Goal: Task Accomplishment & Management: Manage account settings

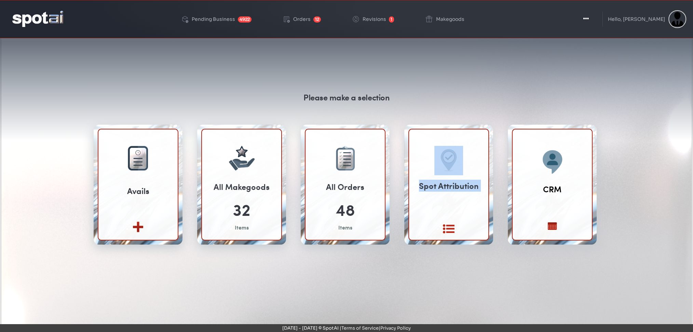
drag, startPoint x: 441, startPoint y: 187, endPoint x: 470, endPoint y: 95, distance: 96.0
click at [470, 95] on div "Please make a selection Avails Create new View All 32 Items 48" at bounding box center [346, 176] width 523 height 169
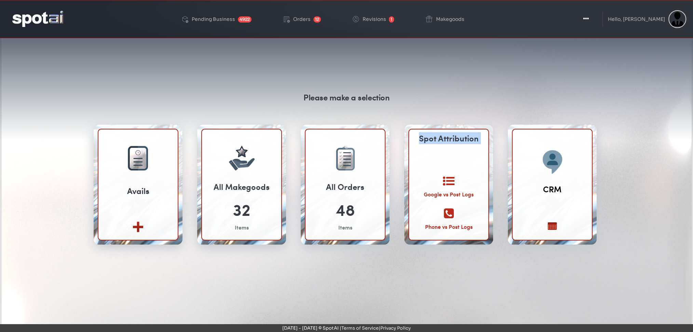
click at [445, 171] on div "Spot Attribution Google vs Post Logs Phone vs Post Logs" at bounding box center [448, 209] width 79 height 221
click at [451, 178] on icon at bounding box center [449, 181] width 12 height 12
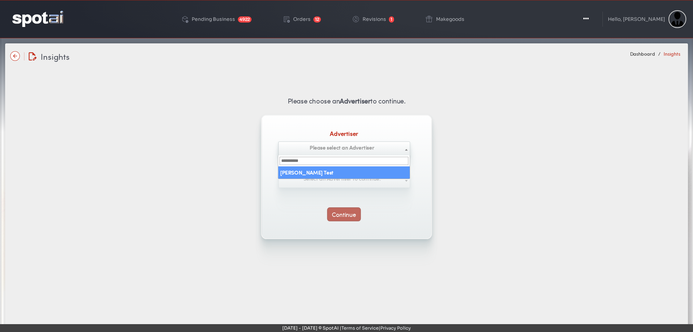
click at [333, 143] on span "Please select an Advertiser" at bounding box center [341, 147] width 65 height 8
select select "**********"
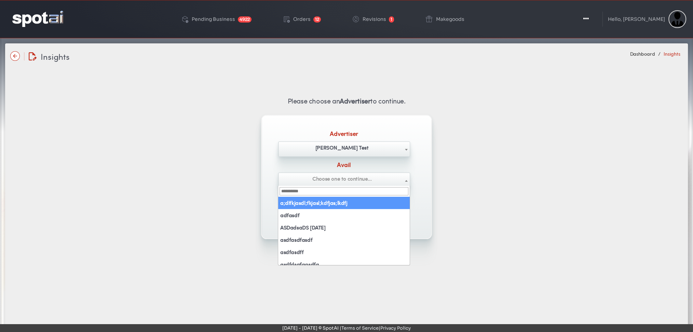
click at [324, 180] on span "Choose one to continue..." at bounding box center [341, 179] width 59 height 8
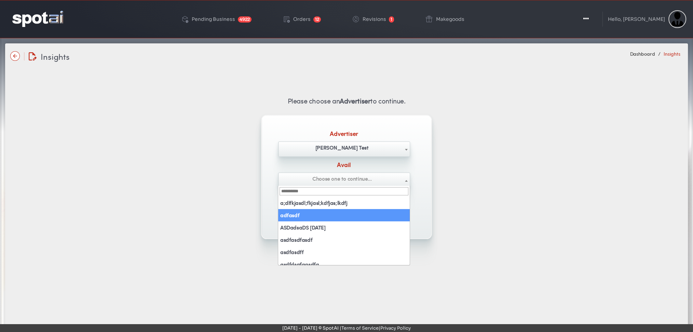
select select "*******"
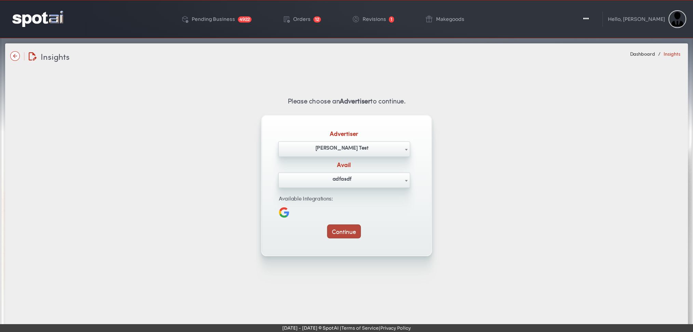
click at [349, 234] on button "Continue" at bounding box center [343, 231] width 33 height 14
click at [40, 24] on img at bounding box center [37, 19] width 51 height 16
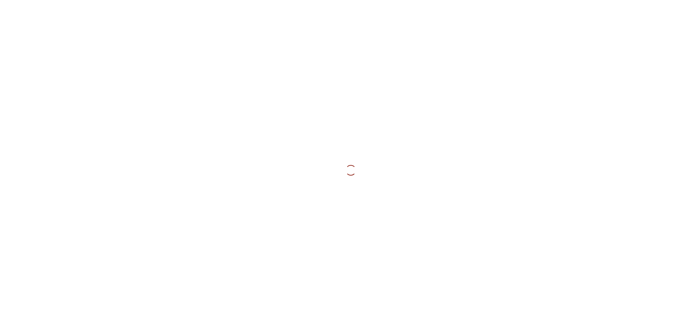
type input "**********"
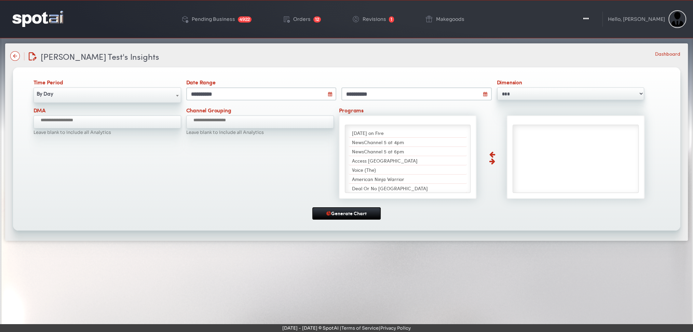
click at [18, 53] on img at bounding box center [15, 56] width 10 height 10
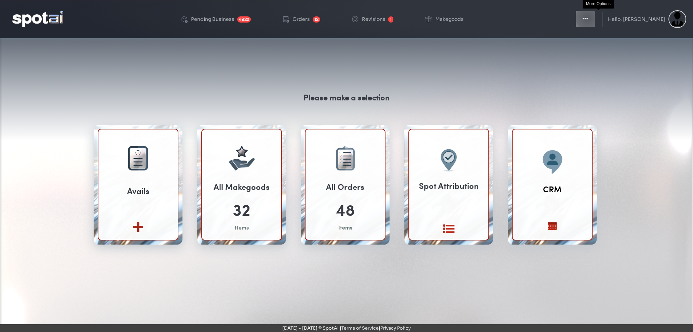
click at [588, 18] on icon "button" at bounding box center [584, 18] width 5 height 7
click at [595, 22] on button "Toggle Dropdown" at bounding box center [585, 19] width 20 height 17
click at [588, 22] on icon "button" at bounding box center [584, 18] width 5 height 7
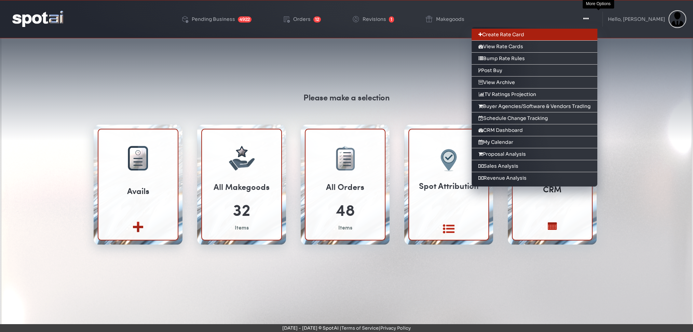
click at [590, 35] on link "Create Rate Card" at bounding box center [534, 35] width 126 height 12
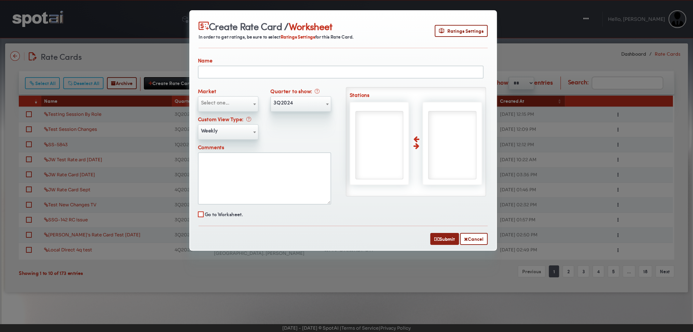
click at [286, 71] on input "text" at bounding box center [341, 72] width 286 height 13
type input "**********"
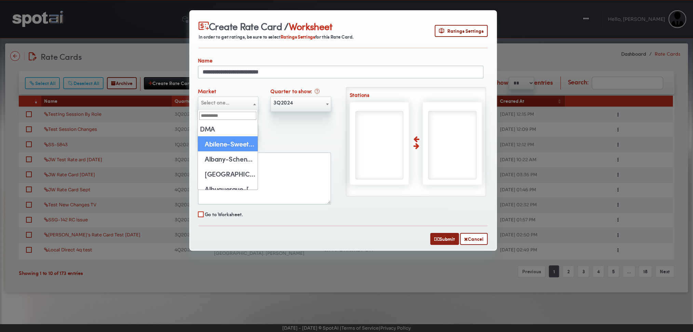
click at [239, 105] on span "Select one..." at bounding box center [228, 102] width 60 height 11
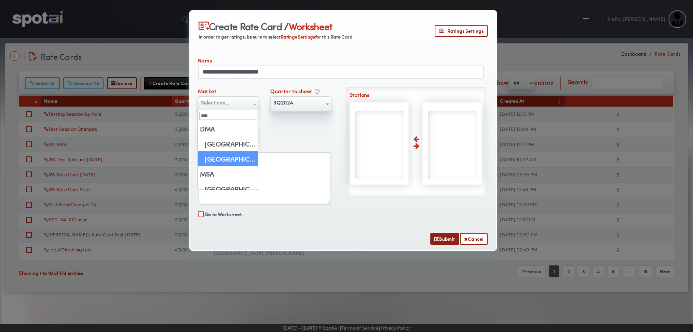
type input "****"
select select "**"
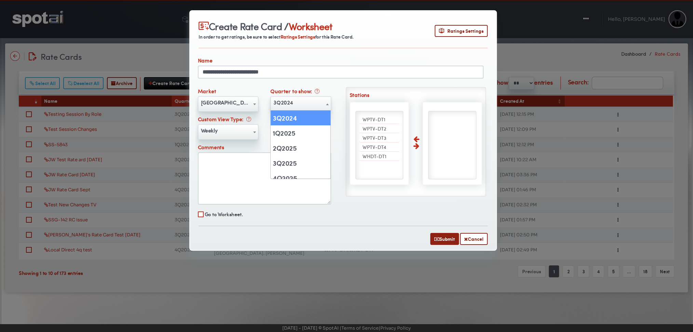
click at [301, 105] on span "3Q2024" at bounding box center [301, 102] width 60 height 11
select select "******"
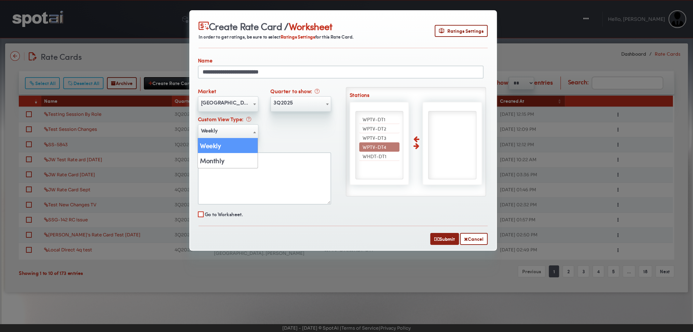
click at [235, 133] on span "Weekly" at bounding box center [228, 130] width 60 height 11
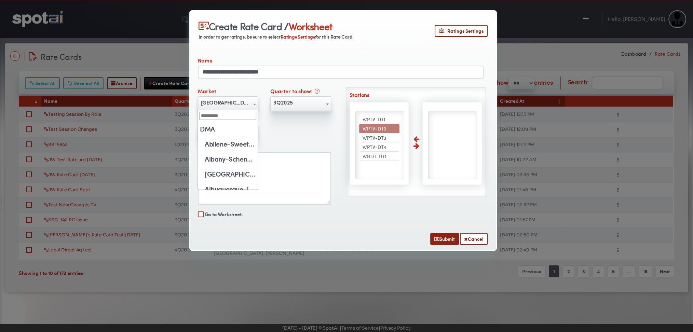
click at [256, 101] on span at bounding box center [254, 104] width 7 height 15
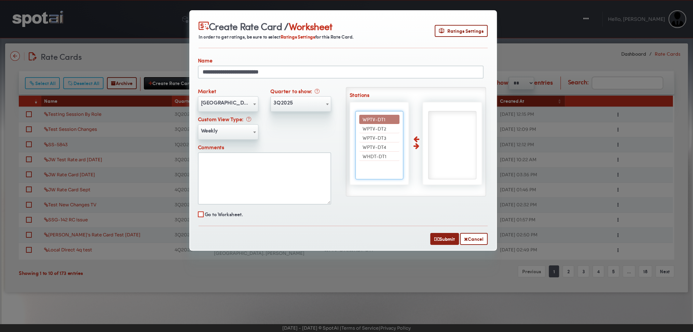
click at [385, 116] on li "WPTV-DT1" at bounding box center [379, 119] width 41 height 9
select select "****"
click at [385, 116] on span "WPTV-DT2" at bounding box center [374, 119] width 24 height 7
click at [385, 125] on span "WPTV-DT3" at bounding box center [374, 128] width 24 height 7
click at [385, 116] on span "WPTV-DT4" at bounding box center [374, 119] width 24 height 7
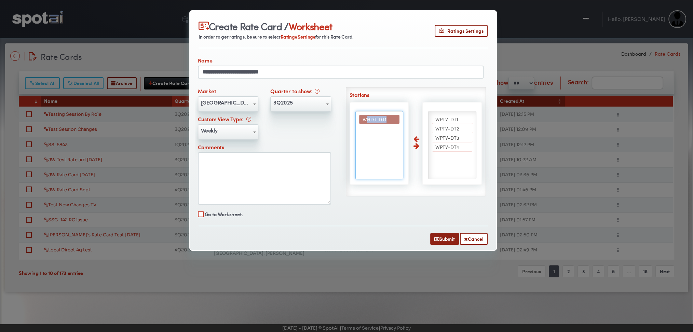
click at [385, 116] on span "WHDT-DT1" at bounding box center [374, 119] width 24 height 7
click at [441, 237] on button "Submit" at bounding box center [444, 239] width 29 height 12
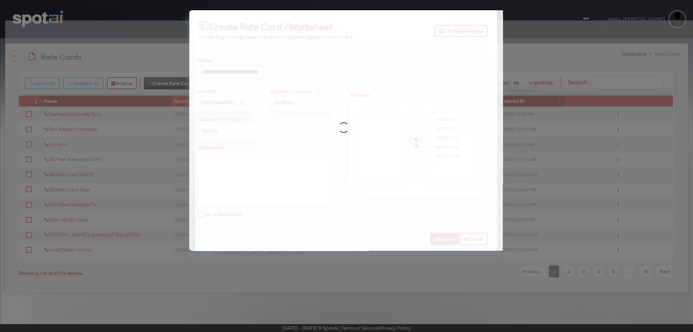
select select
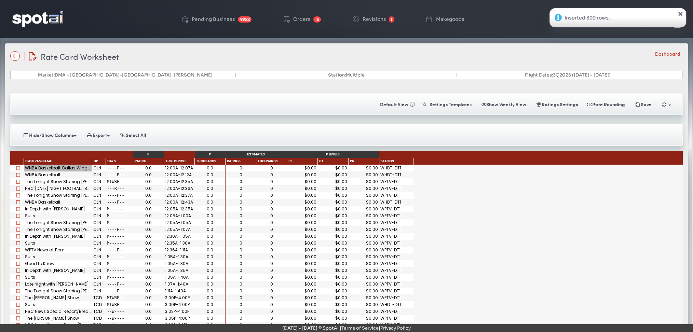
click at [62, 169] on div "WNBA Basketball: Dallas Wings at Golden State Valkyries" at bounding box center [58, 168] width 68 height 7
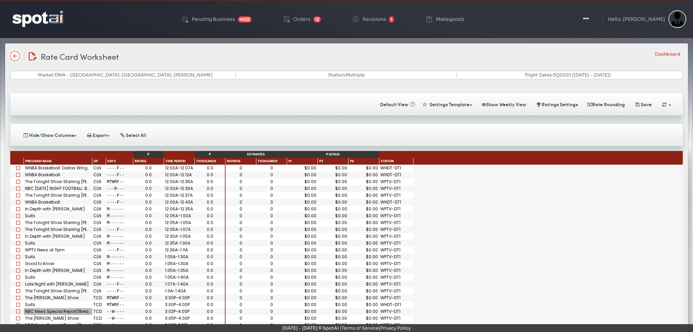
click at [40, 310] on div "NBC News Special Report/Breaking News" at bounding box center [58, 311] width 68 height 7
click at [38, 161] on span "Program Name" at bounding box center [38, 161] width 27 height 5
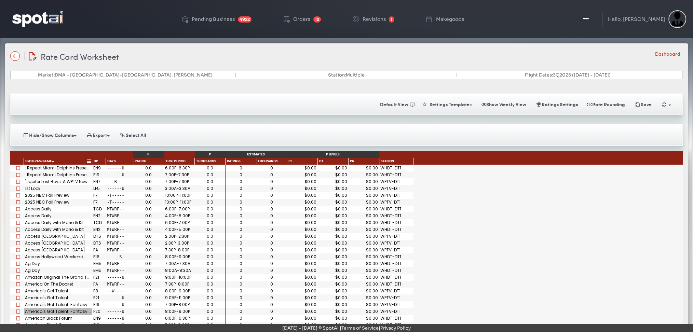
click at [38, 161] on span "Program Name" at bounding box center [38, 161] width 27 height 5
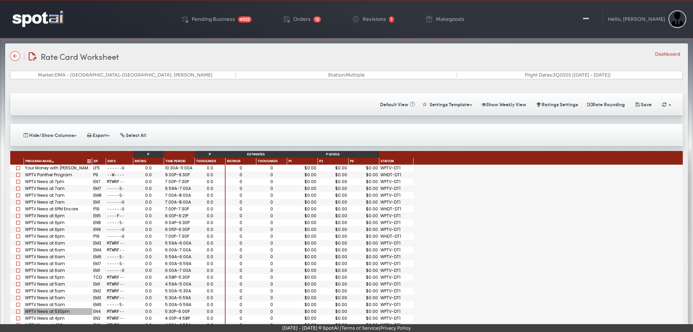
click at [38, 161] on span "Program Name" at bounding box center [38, 161] width 27 height 5
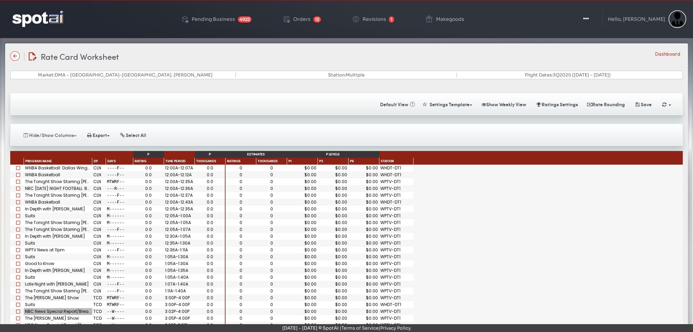
click at [73, 131] on button "Hide/Show Columns" at bounding box center [50, 135] width 62 height 12
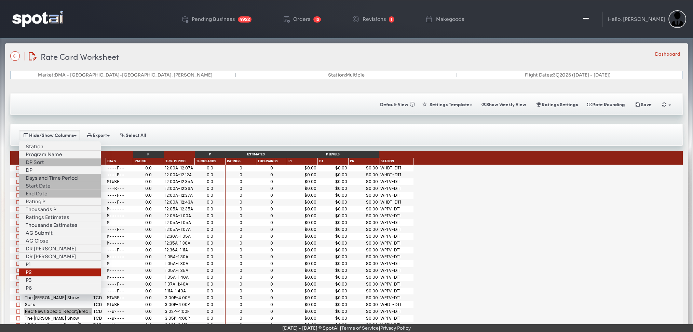
click at [39, 269] on link "P2" at bounding box center [60, 273] width 82 height 8
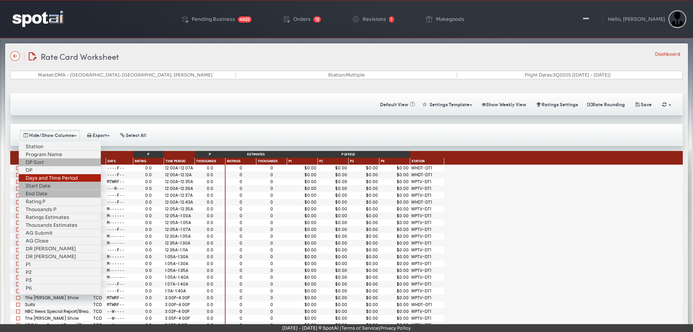
click at [39, 177] on link "Days and Time Period" at bounding box center [60, 178] width 82 height 8
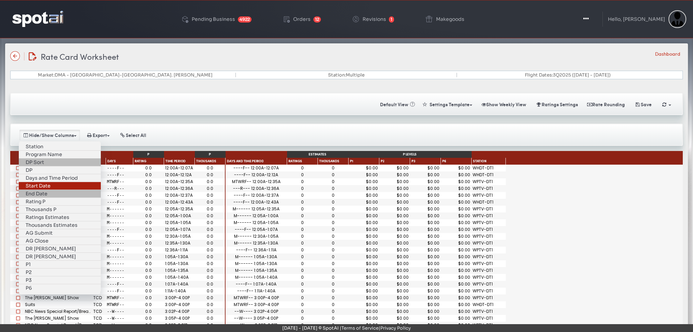
click at [41, 182] on link "Start Date" at bounding box center [60, 186] width 82 height 8
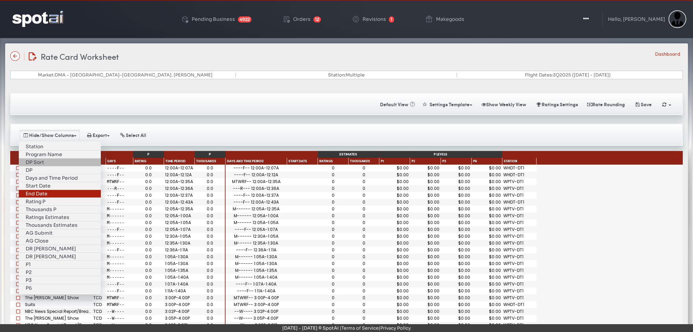
click at [45, 191] on link "End Date" at bounding box center [60, 194] width 82 height 8
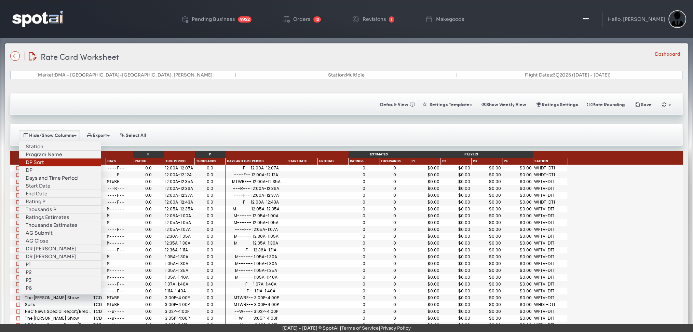
click at [46, 159] on link "DP Sort" at bounding box center [60, 163] width 82 height 8
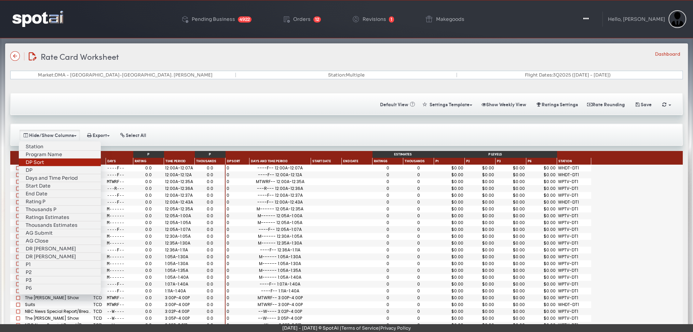
click at [46, 159] on link "DP Sort" at bounding box center [60, 163] width 82 height 8
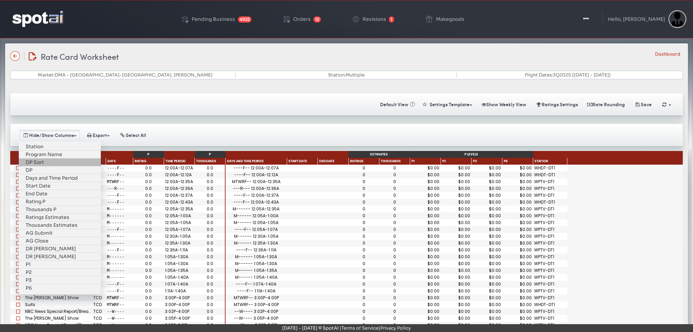
click at [187, 79] on div "Market: DMA - West Palm Beach-Ft. Pierce Station: Multiple Flight Dates: 3Q2025…" at bounding box center [346, 78] width 677 height 14
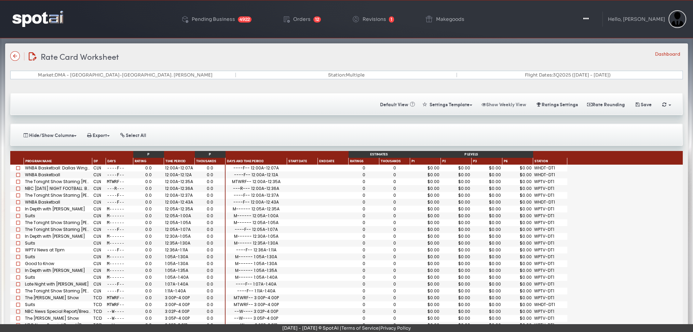
click at [497, 99] on button "Show Weekly View" at bounding box center [503, 104] width 53 height 12
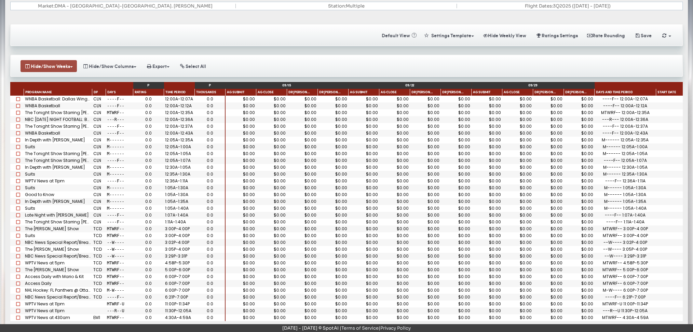
click at [60, 63] on button "Hide/Show Weeks" at bounding box center [48, 66] width 56 height 12
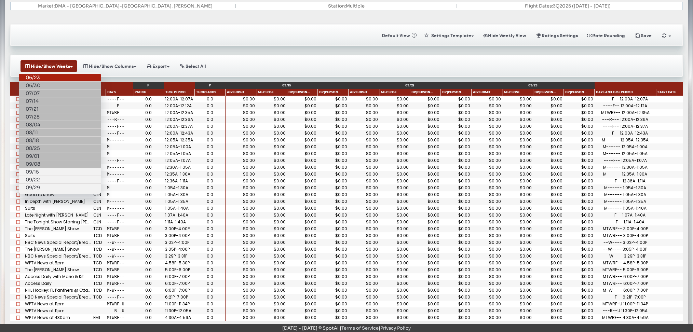
click at [53, 74] on link "06/23" at bounding box center [60, 78] width 82 height 8
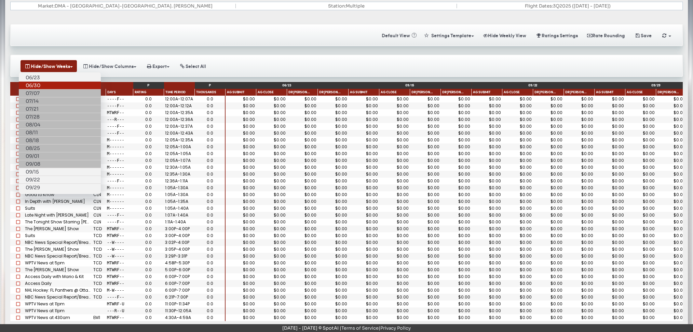
click at [52, 84] on link "06/30" at bounding box center [60, 86] width 82 height 8
click at [56, 105] on link "07/21" at bounding box center [60, 109] width 82 height 8
click at [51, 94] on link "07/07" at bounding box center [60, 94] width 82 height 8
click at [50, 99] on link "07/14" at bounding box center [60, 101] width 82 height 8
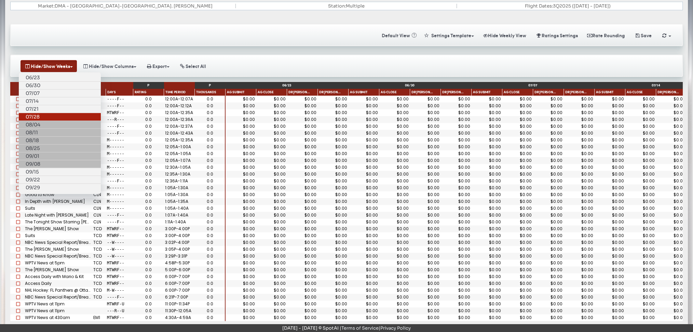
click at [50, 113] on link "07/28" at bounding box center [60, 117] width 82 height 8
click at [48, 121] on link "08/04" at bounding box center [60, 125] width 82 height 8
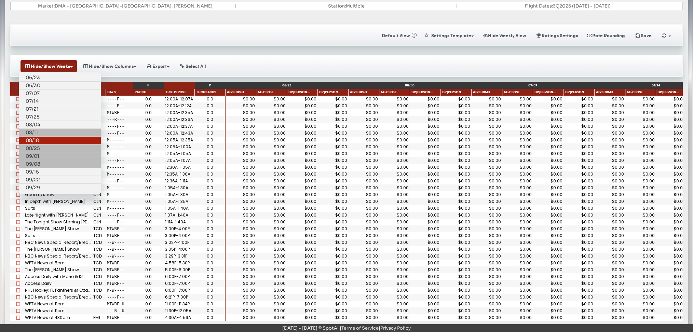
click at [50, 137] on link "08/18" at bounding box center [60, 141] width 82 height 8
click at [51, 145] on link "08/25" at bounding box center [60, 149] width 82 height 8
click at [51, 152] on link "09/01" at bounding box center [60, 156] width 82 height 8
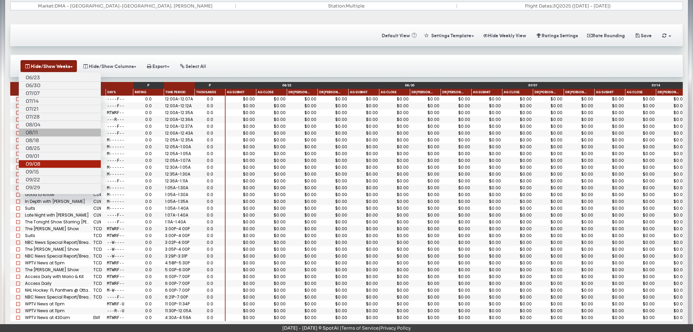
click at [51, 160] on link "09/08" at bounding box center [60, 164] width 82 height 8
click at [48, 129] on link "08/11" at bounding box center [60, 133] width 82 height 8
click at [303, 11] on div "Market: DMA - West Palm Beach-Ft. Pierce Station: Multiple Flight Dates: 3Q2025…" at bounding box center [346, 9] width 677 height 14
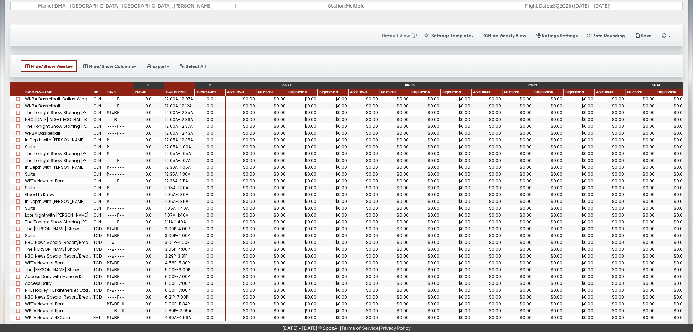
click at [396, 36] on button "Default View" at bounding box center [397, 35] width 41 height 12
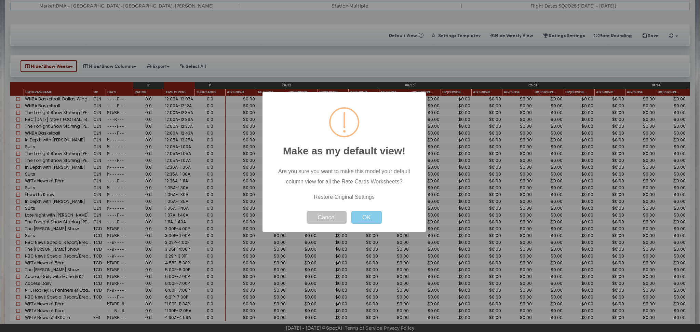
click at [370, 212] on button "OK" at bounding box center [366, 217] width 30 height 13
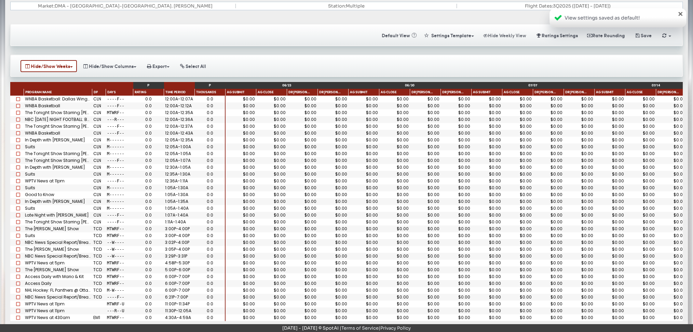
click at [509, 32] on button "Hide Weekly View" at bounding box center [504, 35] width 51 height 12
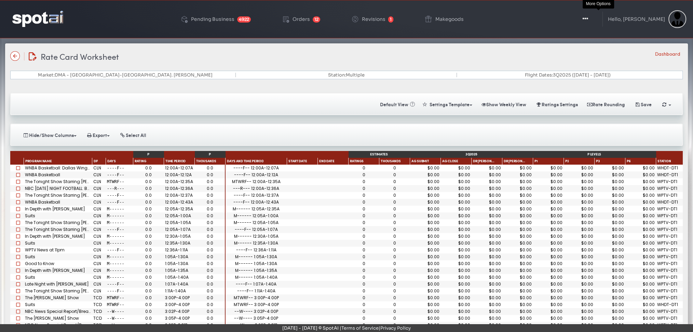
click at [588, 18] on icon "button" at bounding box center [584, 18] width 5 height 7
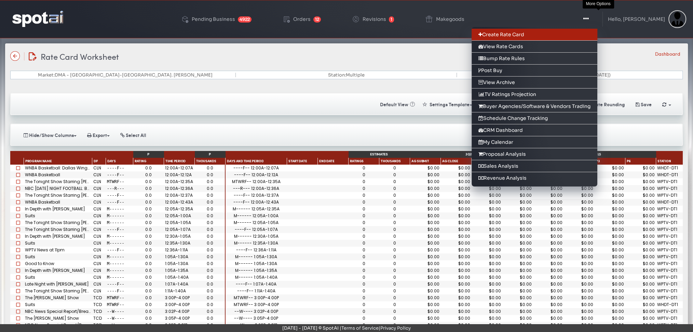
click at [553, 33] on link "Create Rate Card" at bounding box center [534, 35] width 126 height 12
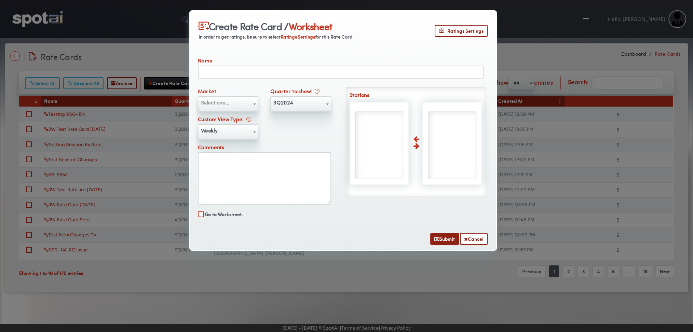
click at [280, 70] on input "text" at bounding box center [341, 72] width 286 height 13
type input "**********"
click at [235, 103] on span "Select one..." at bounding box center [228, 102] width 60 height 11
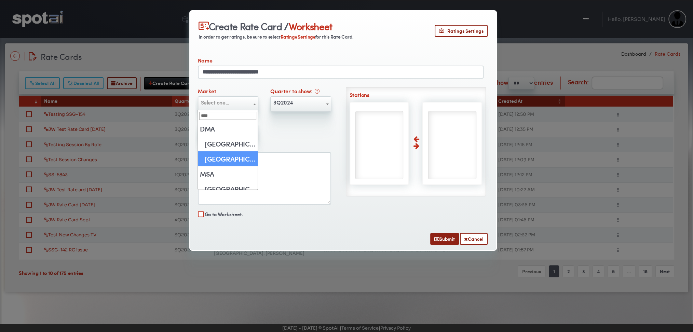
type input "****"
select select "**"
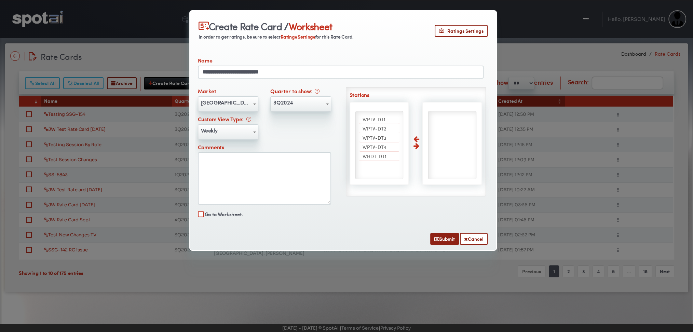
click at [304, 106] on span "3Q2024" at bounding box center [301, 102] width 60 height 11
select select "******"
click at [378, 120] on span "WPTV-DT1" at bounding box center [373, 119] width 23 height 7
select select "****"
click at [378, 120] on span "WPTV-DT2" at bounding box center [374, 119] width 24 height 7
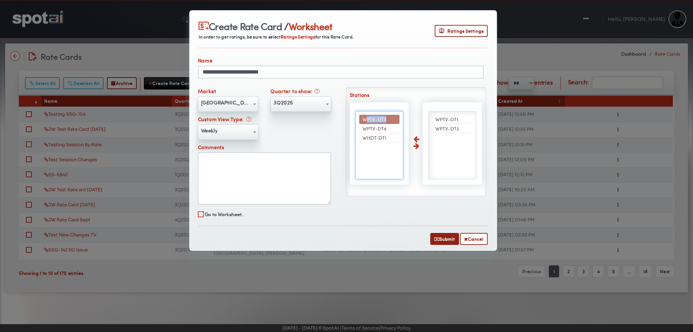
click at [378, 120] on span "WPTV-DT3" at bounding box center [374, 119] width 24 height 7
click at [378, 120] on span "WPTV-DT4" at bounding box center [374, 119] width 24 height 7
click at [378, 125] on span "WHDT-DT1" at bounding box center [374, 128] width 24 height 7
click at [446, 240] on button "Submit" at bounding box center [444, 239] width 29 height 12
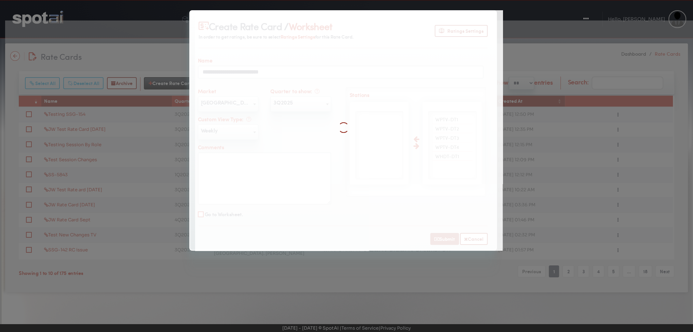
select select
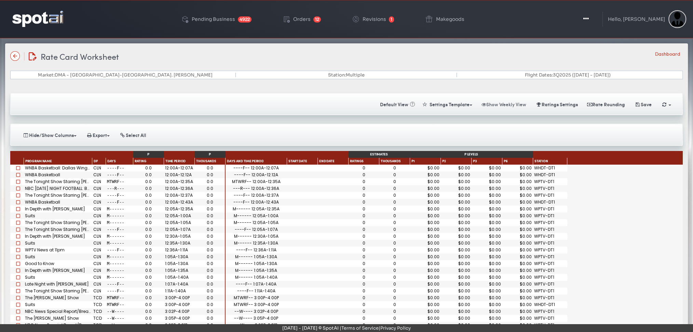
click at [513, 101] on button "Show Weekly View" at bounding box center [503, 104] width 53 height 12
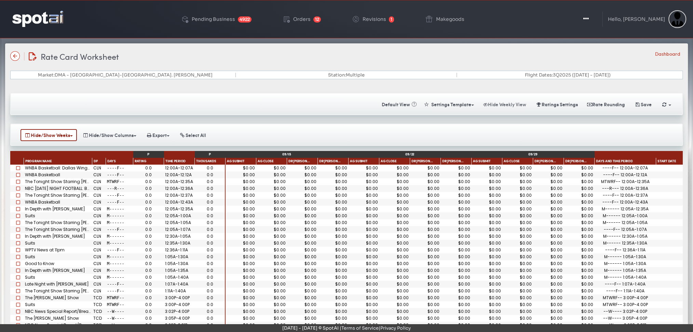
scroll to position [71, 0]
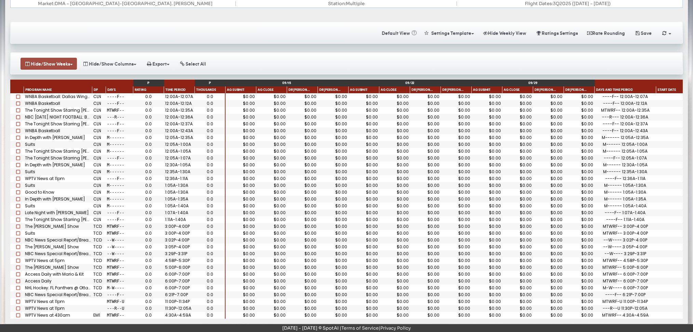
click at [59, 60] on button "Hide/Show Weeks" at bounding box center [48, 64] width 56 height 12
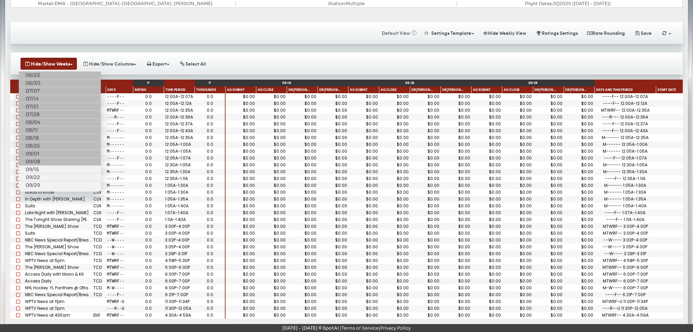
click at [392, 36] on button "Default View" at bounding box center [397, 33] width 41 height 12
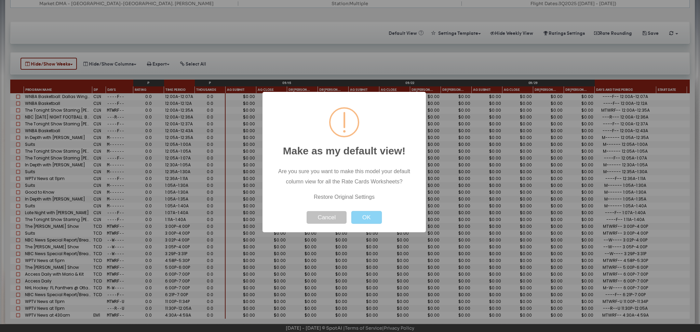
click at [336, 198] on span "Restore Original Settings" at bounding box center [344, 197] width 61 height 6
drag, startPoint x: 305, startPoint y: 200, endPoint x: 413, endPoint y: 200, distance: 108.3
click at [413, 200] on div "Restore Original Settings" at bounding box center [344, 197] width 146 height 10
click at [353, 192] on div "Restore Original Settings" at bounding box center [344, 197] width 146 height 10
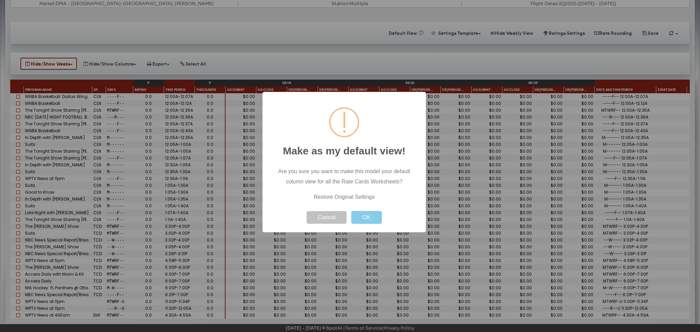
click at [364, 224] on div "Make as my default view! Are you sure you want to make this model your default …" at bounding box center [343, 162] width 163 height 140
click at [361, 221] on button "OK" at bounding box center [366, 217] width 30 height 13
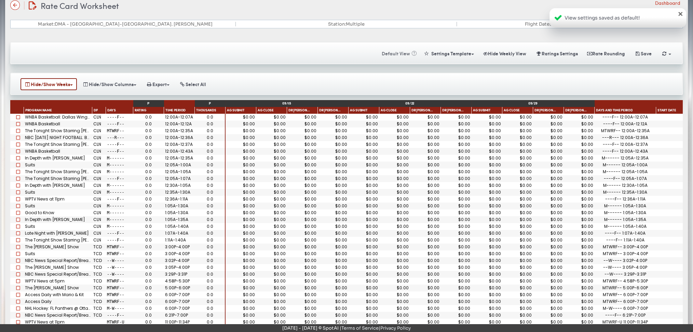
scroll to position [52, 0]
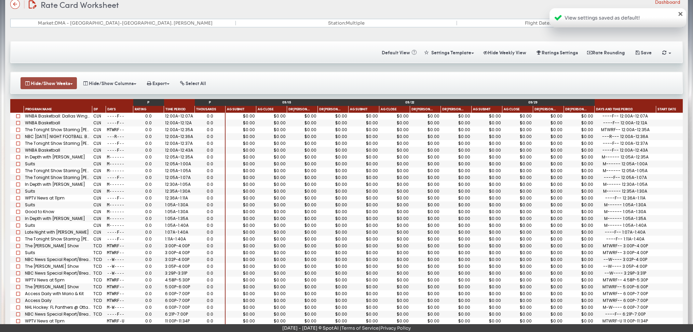
click at [54, 85] on button "Hide/Show Weeks" at bounding box center [48, 83] width 56 height 12
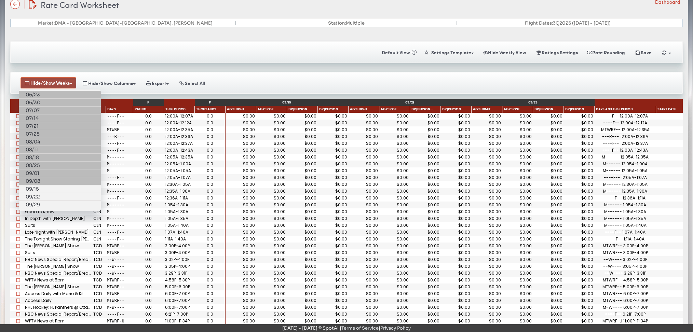
click at [54, 85] on button "Hide/Show Weeks" at bounding box center [48, 82] width 56 height 11
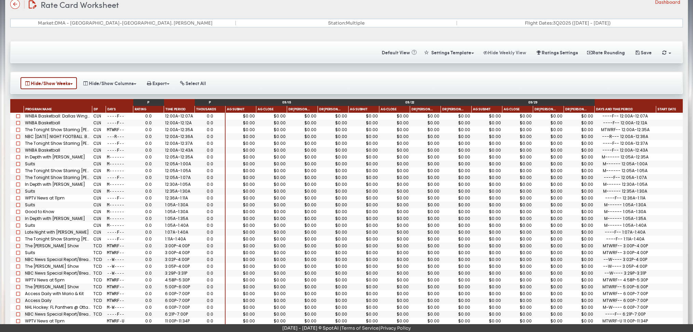
click at [499, 50] on button "Hide Weekly View" at bounding box center [504, 52] width 51 height 12
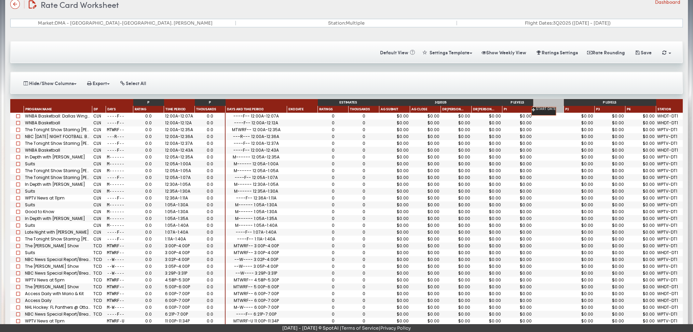
drag, startPoint x: 298, startPoint y: 109, endPoint x: 541, endPoint y: 111, distance: 243.2
click at [391, 52] on button "Default View" at bounding box center [396, 52] width 41 height 12
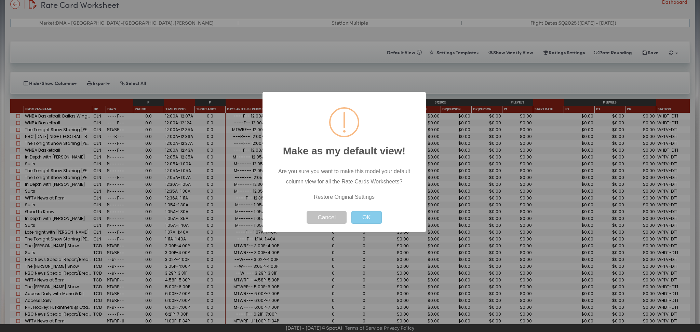
click at [355, 212] on button "OK" at bounding box center [366, 217] width 30 height 13
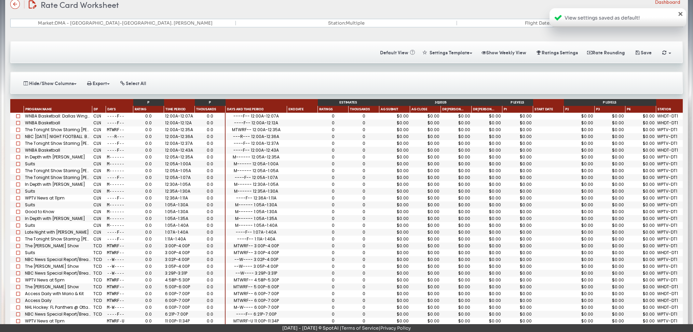
click at [680, 15] on div "×" at bounding box center [680, 13] width 7 height 7
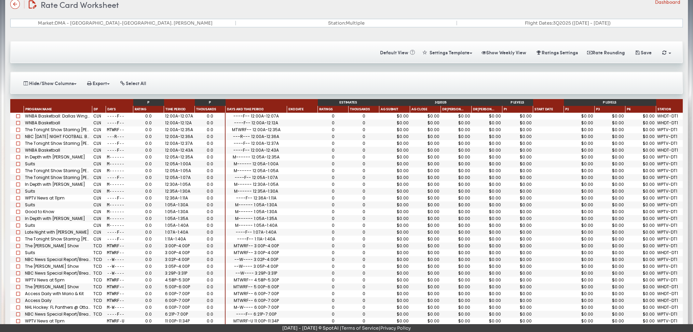
scroll to position [0, 0]
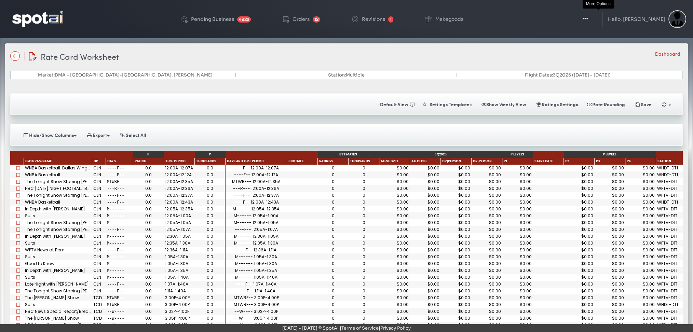
click at [588, 19] on icon "button" at bounding box center [584, 18] width 5 height 7
click at [595, 18] on button "Toggle Dropdown" at bounding box center [585, 19] width 20 height 17
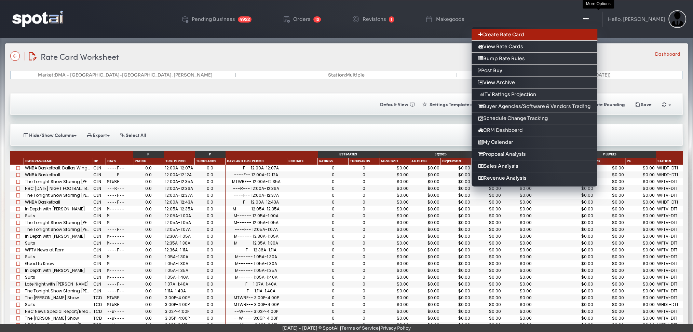
click at [593, 37] on link "Create Rate Card" at bounding box center [534, 35] width 126 height 12
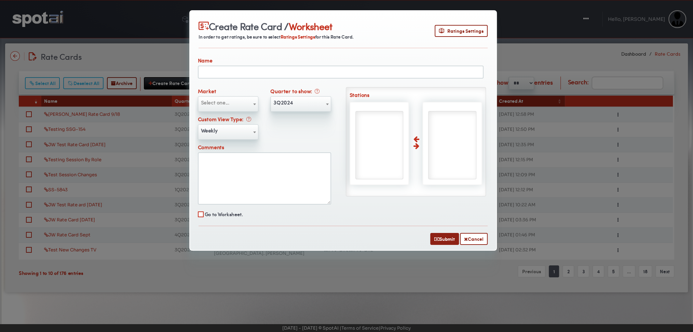
click at [279, 73] on input "text" at bounding box center [341, 72] width 286 height 13
type input "**********"
click at [242, 107] on span "Select one..." at bounding box center [228, 103] width 60 height 15
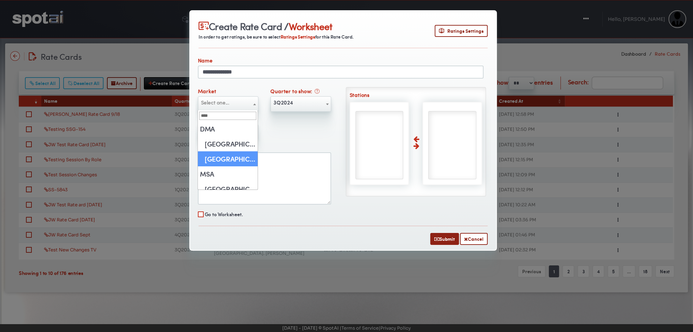
type input "****"
select select "**"
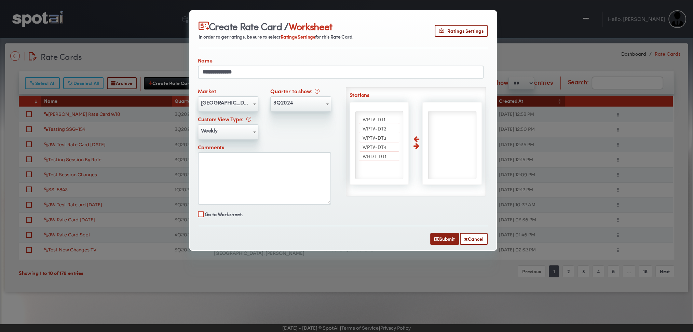
click at [293, 106] on span "3Q2024" at bounding box center [301, 102] width 60 height 11
select select "******"
click at [379, 120] on span "WPTV-DT1" at bounding box center [373, 119] width 23 height 7
select select "****"
click at [379, 120] on span "WPTV-DT2" at bounding box center [374, 119] width 24 height 7
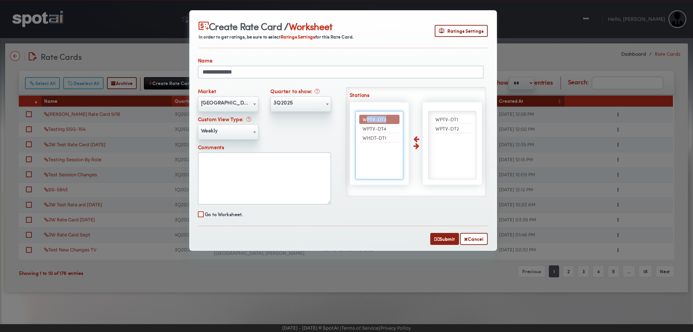
click at [379, 120] on span "WPTV-DT3" at bounding box center [374, 119] width 24 height 7
click at [379, 120] on span "WPTV-DT4" at bounding box center [374, 119] width 24 height 7
click at [379, 125] on span "WHDT-DT1" at bounding box center [374, 128] width 24 height 7
click at [439, 235] on button "Submit" at bounding box center [444, 239] width 29 height 12
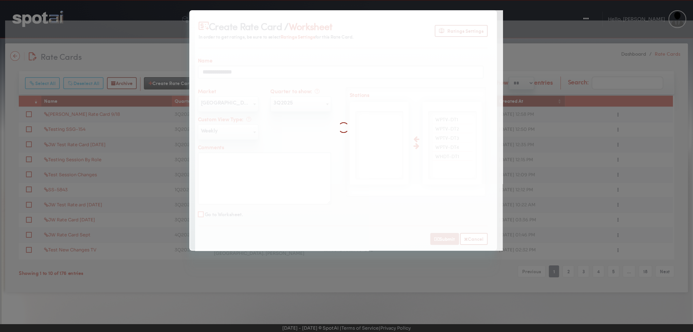
select select
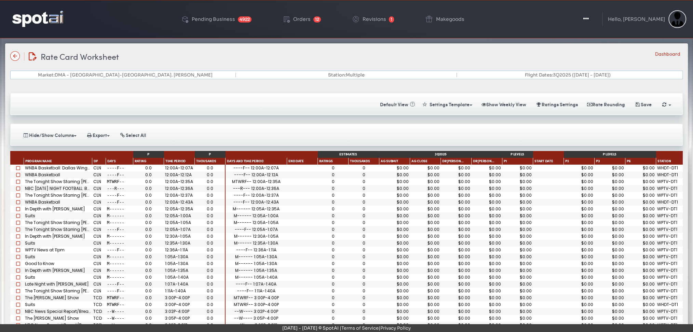
click at [40, 27] on link at bounding box center [37, 19] width 51 height 17
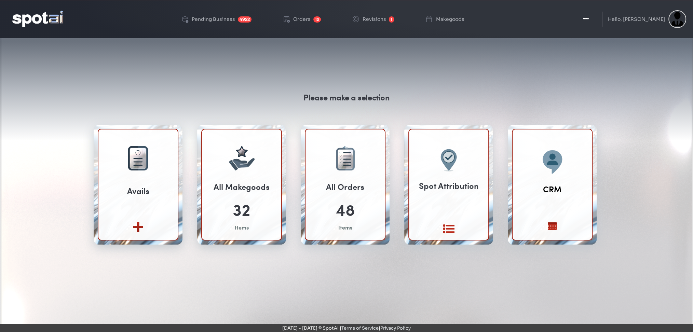
click at [32, 71] on div "Please make a selection Avails Create new View All" at bounding box center [346, 209] width 683 height 328
click at [13, 65] on div "Please make a selection Avails Create new View All" at bounding box center [346, 209] width 683 height 328
click at [588, 17] on icon "button" at bounding box center [584, 18] width 5 height 7
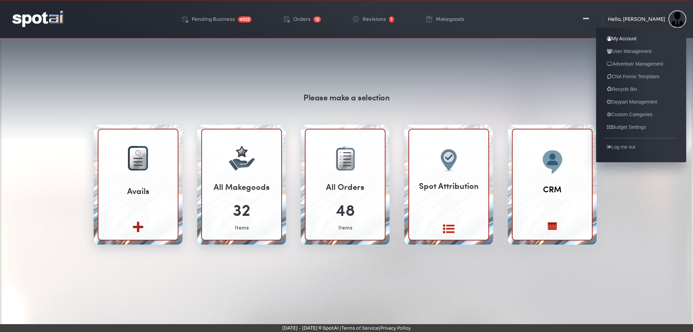
click at [630, 37] on link "My Account" at bounding box center [621, 39] width 35 height 8
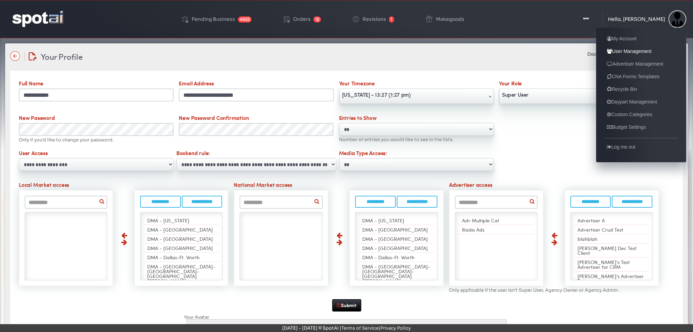
click at [627, 49] on link "User Management" at bounding box center [629, 51] width 50 height 8
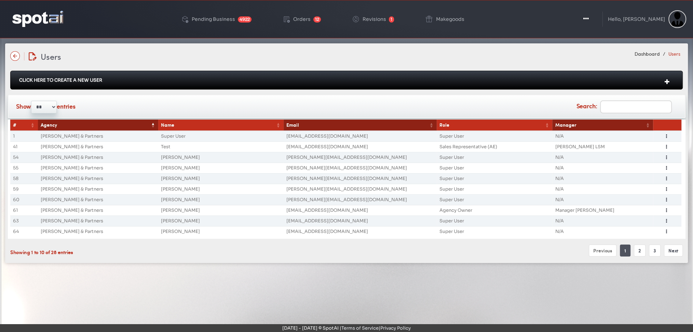
type input "**********"
click at [578, 72] on div "Click Here To Create A New User" at bounding box center [346, 80] width 672 height 19
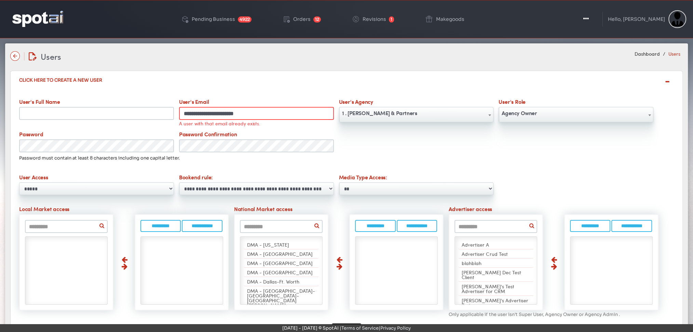
click at [221, 190] on select "**********" at bounding box center [256, 188] width 155 height 13
click at [221, 191] on select "**********" at bounding box center [256, 188] width 155 height 13
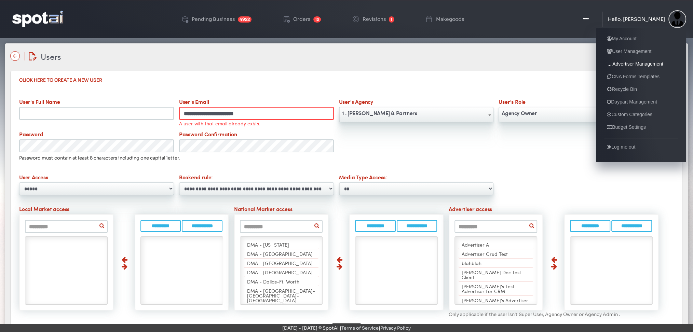
click at [623, 63] on link "Advertiser Management" at bounding box center [635, 64] width 62 height 8
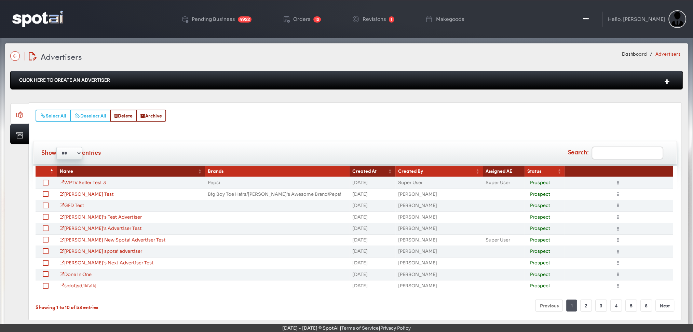
scroll to position [17, 0]
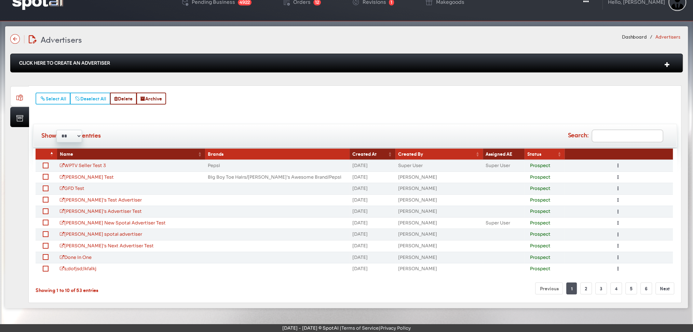
drag, startPoint x: 663, startPoint y: 306, endPoint x: 542, endPoint y: 199, distance: 161.2
click at [34, 2] on img at bounding box center [37, 2] width 51 height 16
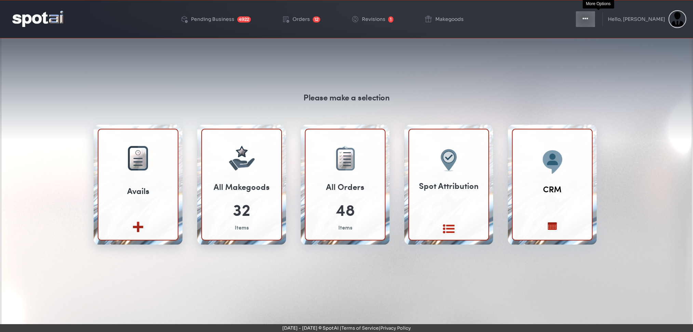
click at [588, 19] on icon "button" at bounding box center [584, 18] width 5 height 7
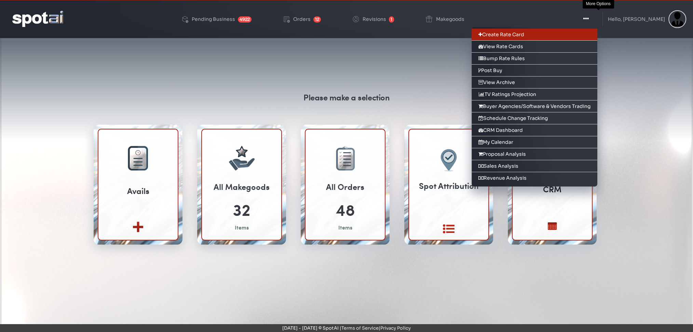
click at [592, 35] on link "Create Rate Card" at bounding box center [534, 35] width 126 height 12
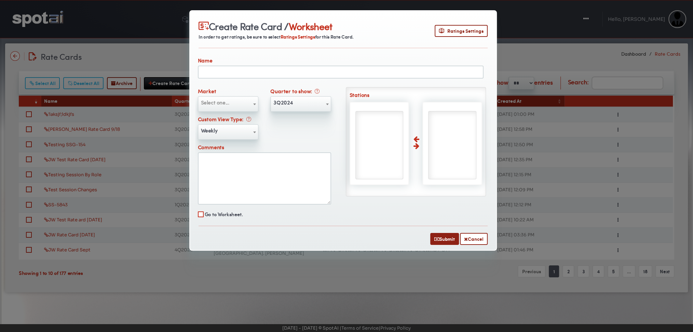
click at [324, 74] on input "text" at bounding box center [341, 72] width 286 height 13
type input "**********"
click at [222, 102] on span "Select one..." at bounding box center [215, 102] width 28 height 8
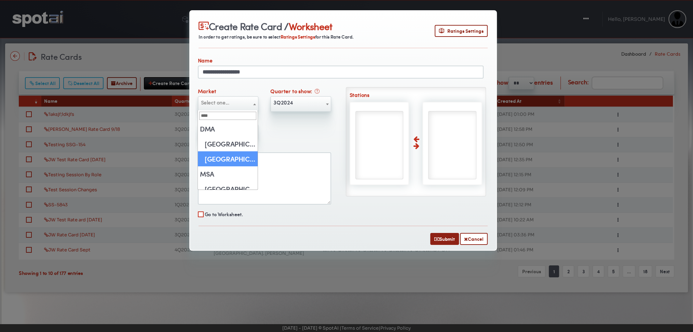
type input "****"
select select "**"
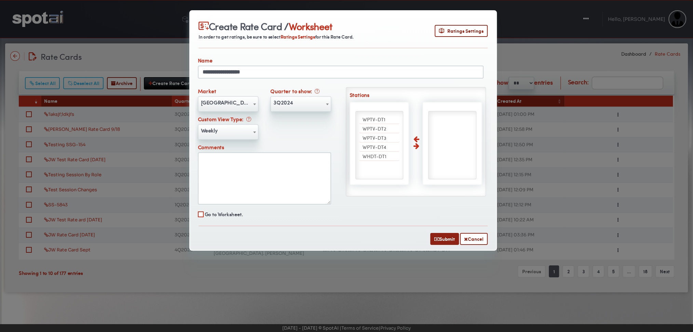
click at [289, 107] on span "3Q2024" at bounding box center [301, 102] width 60 height 11
select select "******"
click at [374, 121] on li "WPTV-DT1" at bounding box center [379, 119] width 41 height 9
select select "****"
click at [374, 121] on li "WPTV-DT2" at bounding box center [379, 119] width 41 height 9
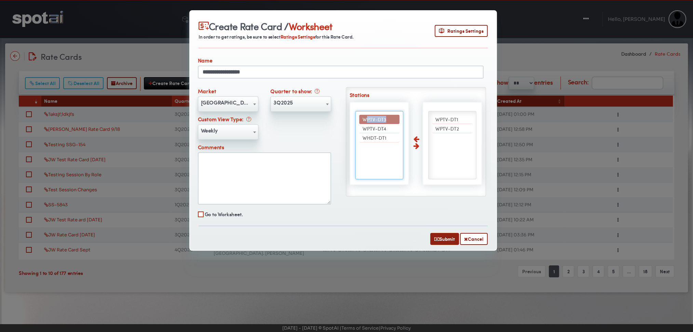
click at [374, 121] on li "WPTV-DT3" at bounding box center [379, 119] width 41 height 9
click at [374, 121] on li "WPTV-DT4" at bounding box center [379, 119] width 41 height 9
click at [374, 121] on li "WHDT-DT1" at bounding box center [379, 119] width 41 height 9
click at [446, 238] on button "Submit" at bounding box center [444, 239] width 29 height 12
select select
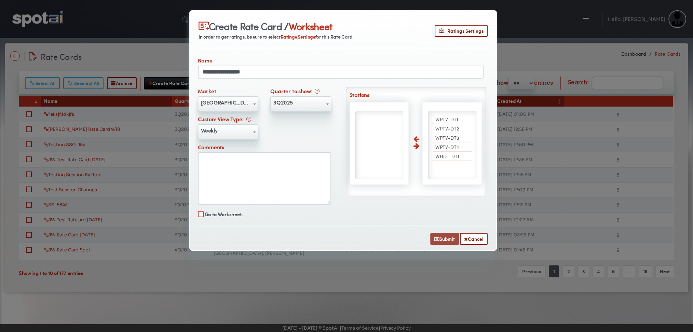
select select
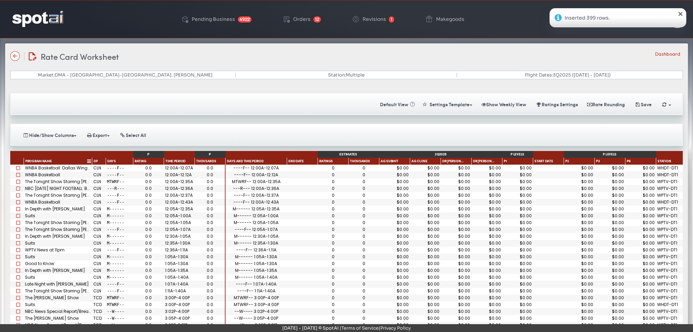
click at [74, 159] on div "Program Name" at bounding box center [56, 161] width 62 height 5
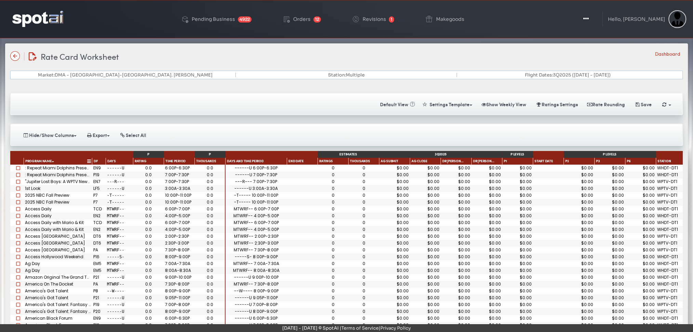
click at [74, 159] on div "Program Name 1" at bounding box center [56, 161] width 62 height 5
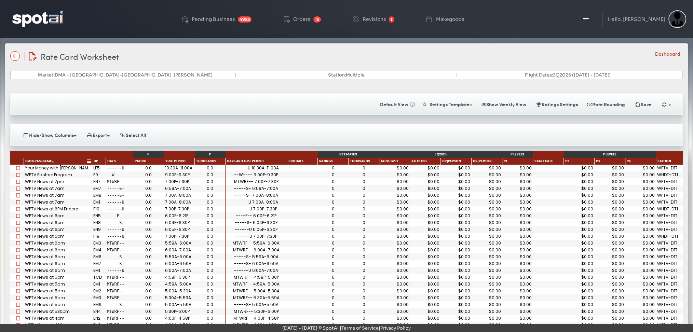
click at [74, 159] on div "Program Name 1" at bounding box center [56, 161] width 62 height 5
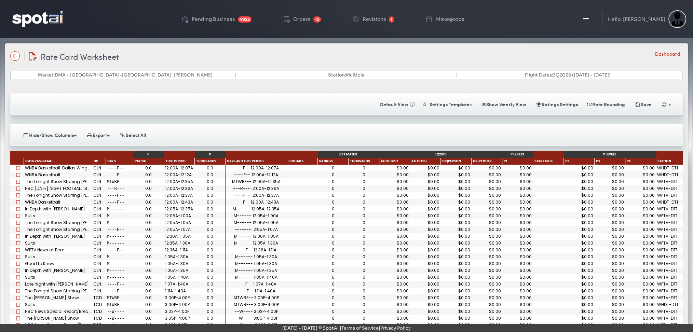
click at [148, 166] on div "0.0" at bounding box center [148, 168] width 28 height 4
click at [559, 101] on button "Ratings Settings" at bounding box center [556, 104] width 51 height 12
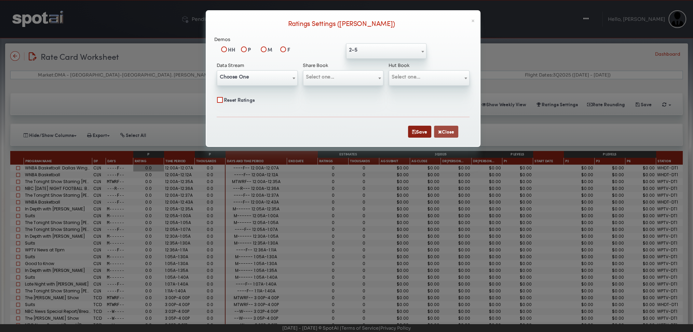
click at [449, 127] on button "Close" at bounding box center [446, 132] width 24 height 12
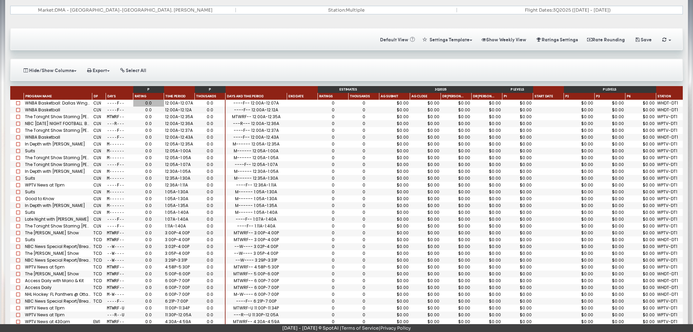
scroll to position [70, 0]
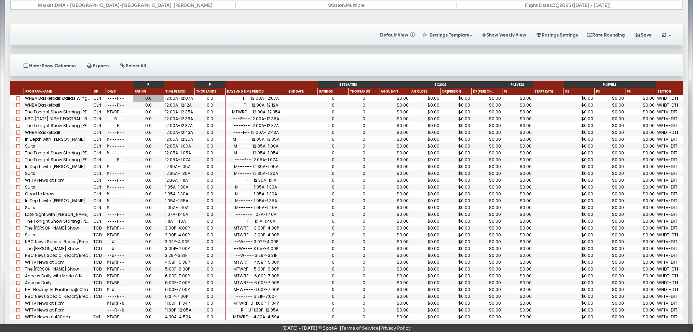
drag, startPoint x: 551, startPoint y: 87, endPoint x: 250, endPoint y: 93, distance: 301.0
click at [250, 93] on div "P P Program Name DP Days Rating Time Period Thousands Estimates 3Q2025 P levels…" at bounding box center [346, 200] width 672 height 239
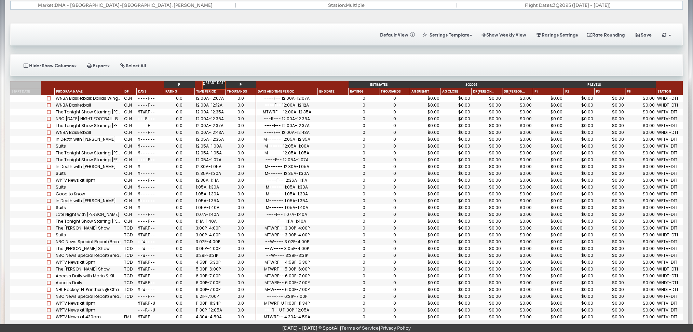
drag, startPoint x: 550, startPoint y: 89, endPoint x: 214, endPoint y: 86, distance: 336.2
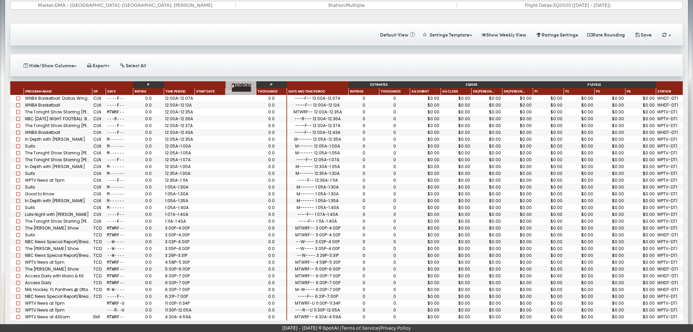
drag, startPoint x: 333, startPoint y: 91, endPoint x: 240, endPoint y: 87, distance: 93.0
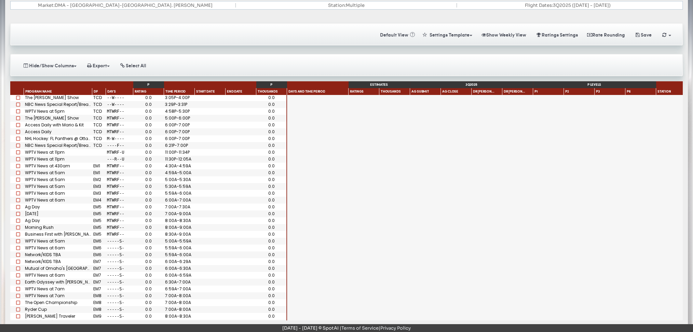
scroll to position [0, 0]
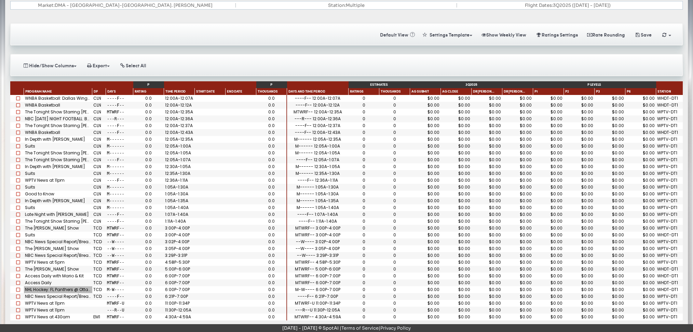
click at [67, 287] on div "NHL Hockey: FL Panthers @ Ottawa Senators" at bounding box center [58, 289] width 68 height 7
